Goal: Information Seeking & Learning: Learn about a topic

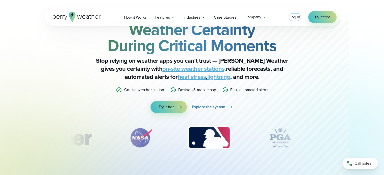
scroll to position [20, 0]
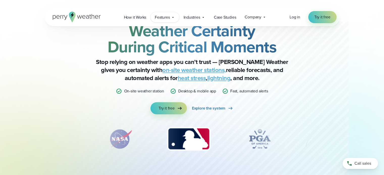
click at [159, 16] on span "Features" at bounding box center [162, 17] width 15 height 6
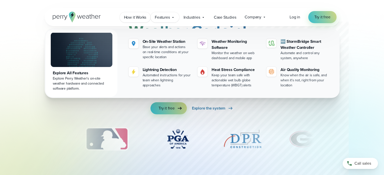
click at [140, 21] on link "How it Works" at bounding box center [135, 17] width 31 height 10
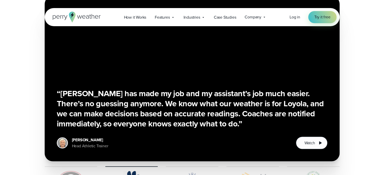
scroll to position [957, 0]
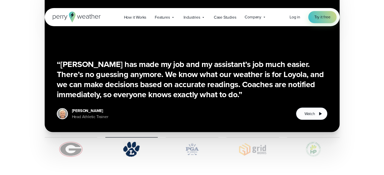
click at [66, 142] on img at bounding box center [71, 149] width 52 height 15
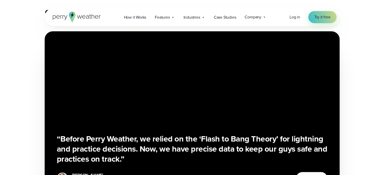
scroll to position [892, 0]
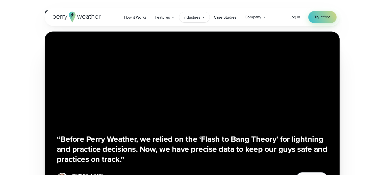
click at [205, 20] on div "Industries Featured Case Study How PGA of America is Prioritizing Golfer Safety…" at bounding box center [194, 17] width 30 height 10
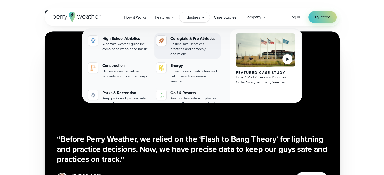
click at [193, 41] on div "Collegiate & Pro Athletics" at bounding box center [194, 39] width 48 height 6
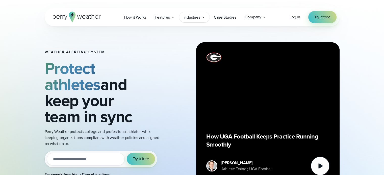
click at [193, 19] on span "Industries" at bounding box center [191, 17] width 17 height 6
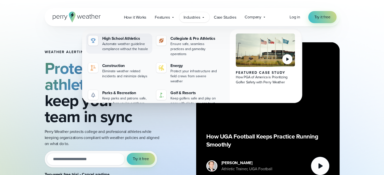
click at [120, 38] on div "High School Athletics" at bounding box center [126, 39] width 48 height 6
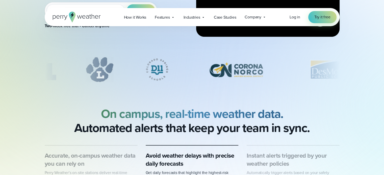
drag, startPoint x: 205, startPoint y: 71, endPoint x: 116, endPoint y: 82, distance: 89.2
click at [116, 82] on div "slideshow" at bounding box center [192, 71] width 295 height 28
